Goal: Information Seeking & Learning: Learn about a topic

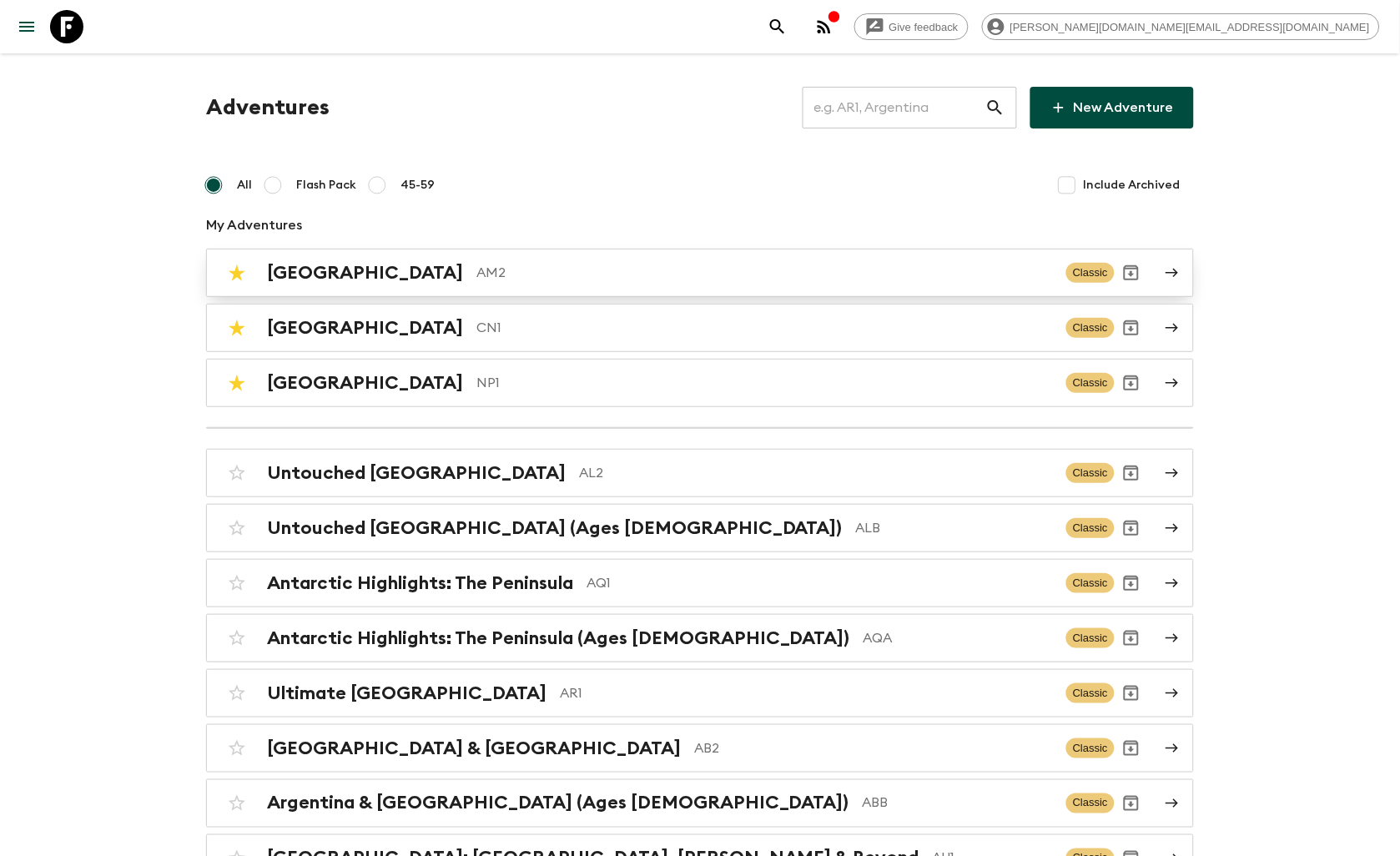
click at [488, 273] on p "AM2" at bounding box center [765, 273] width 577 height 20
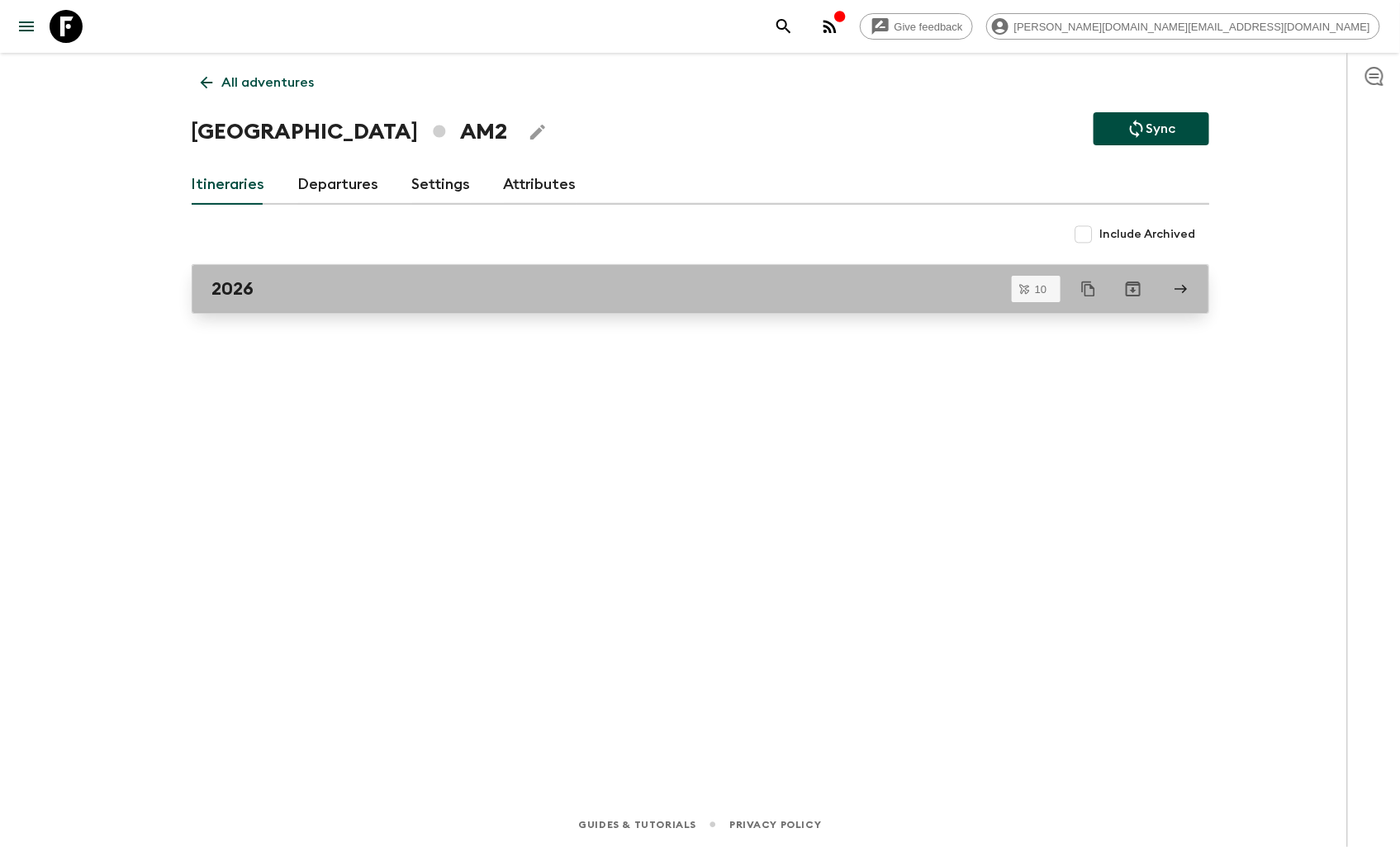
click at [322, 289] on div "2026" at bounding box center [684, 288] width 945 height 21
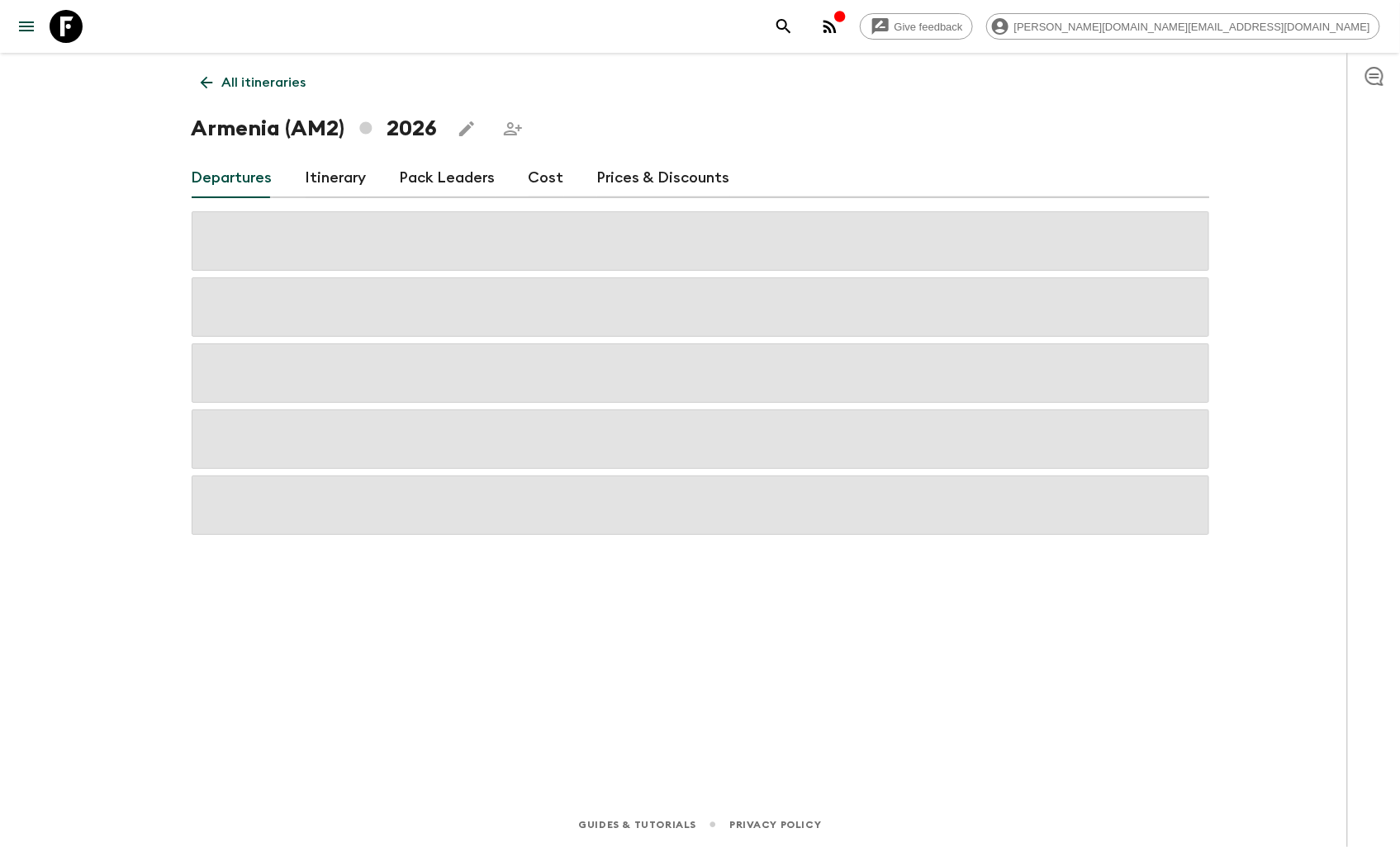
click at [559, 180] on div "Departures Itinerary Pack Leaders Cost Prices & Discounts" at bounding box center [700, 178] width 1018 height 40
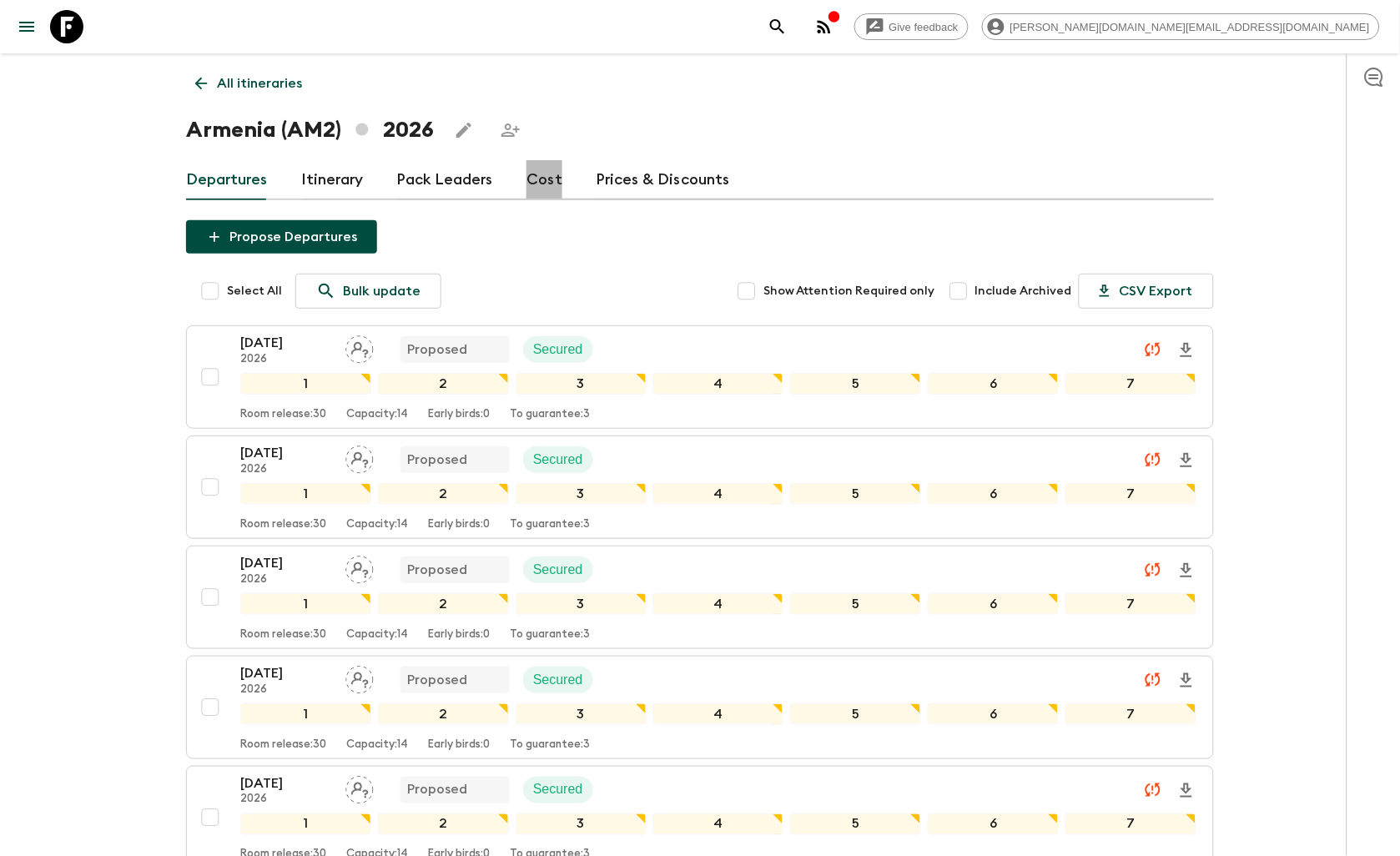
click at [550, 180] on link "Cost" at bounding box center [544, 180] width 36 height 40
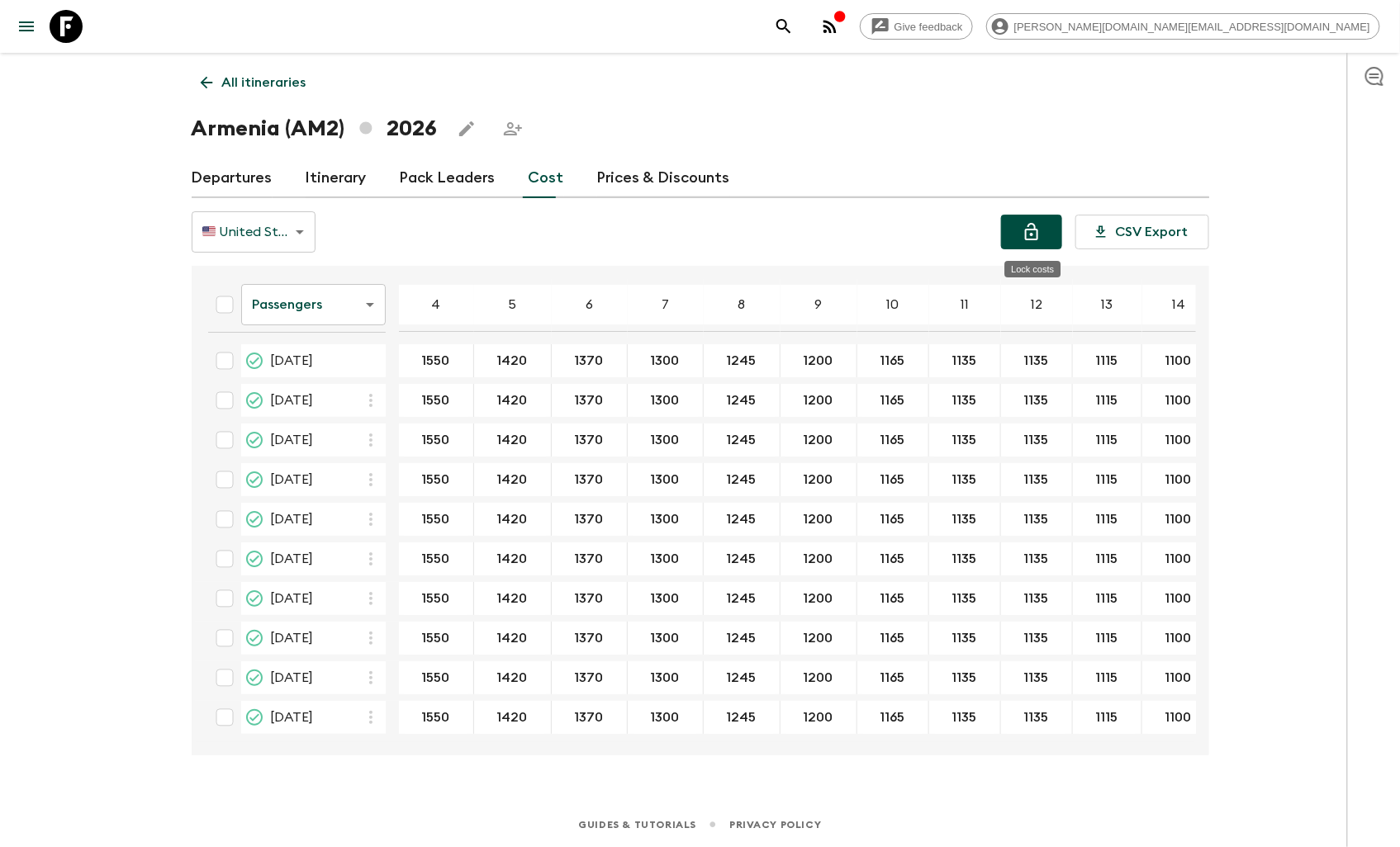
click at [1050, 234] on button "Lock costs" at bounding box center [1031, 232] width 61 height 35
